Goal: Book appointment/travel/reservation

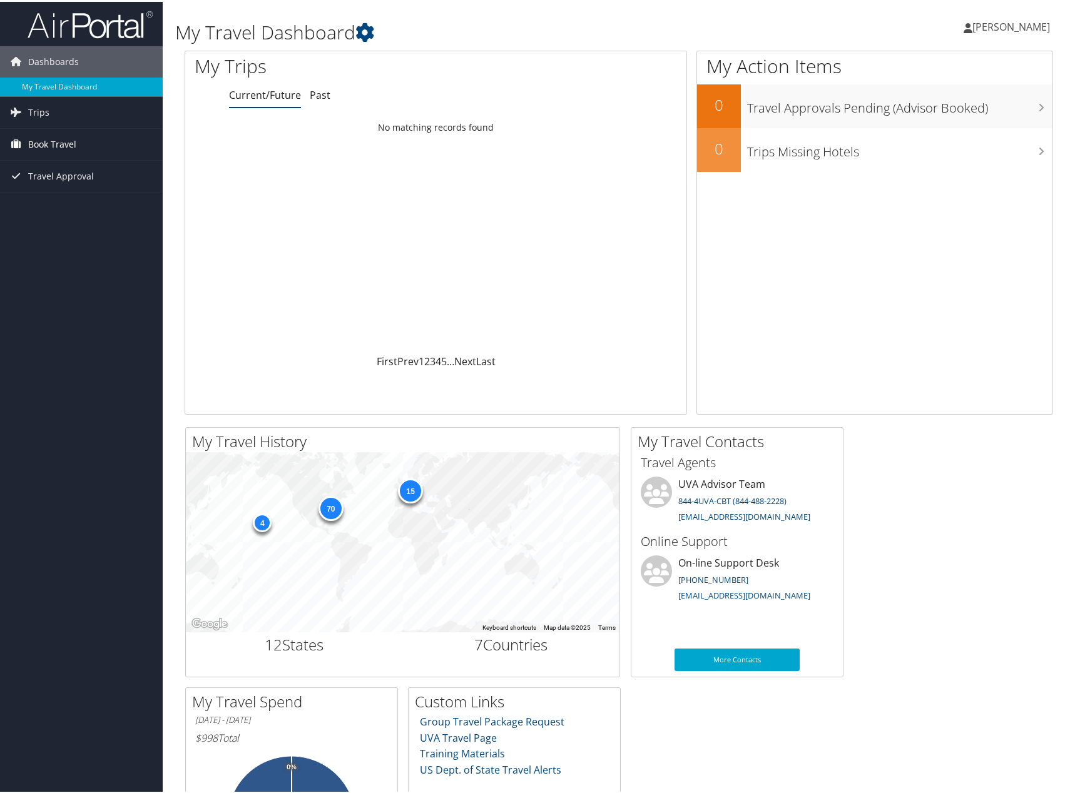
click at [49, 149] on span "Book Travel" at bounding box center [52, 142] width 48 height 31
click at [63, 206] on link "Book/Manage Online Trips" at bounding box center [81, 205] width 163 height 19
